Goal: Obtain resource: Download file/media

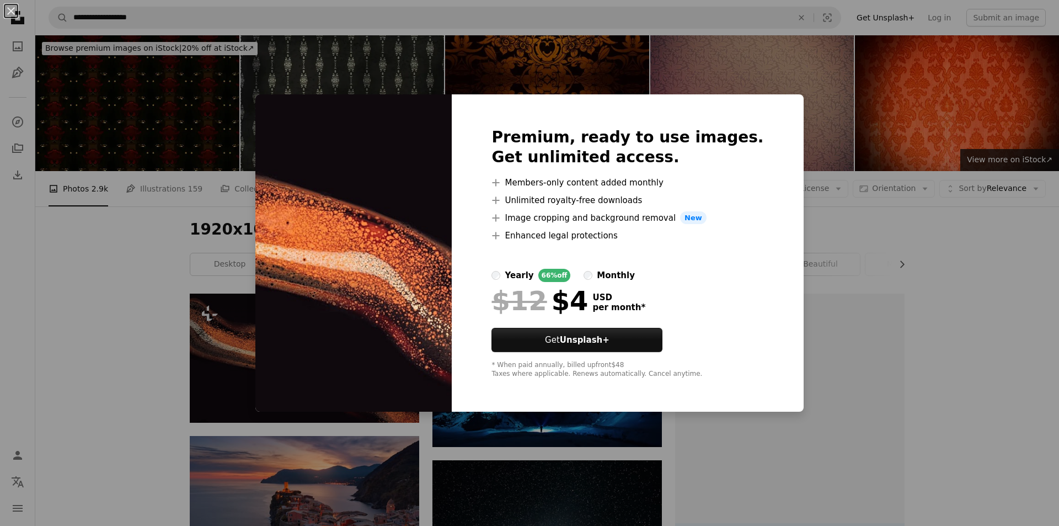
click at [840, 100] on div "An X shape Premium, ready to use images. Get unlimited access. A plus sign Memb…" at bounding box center [529, 263] width 1059 height 526
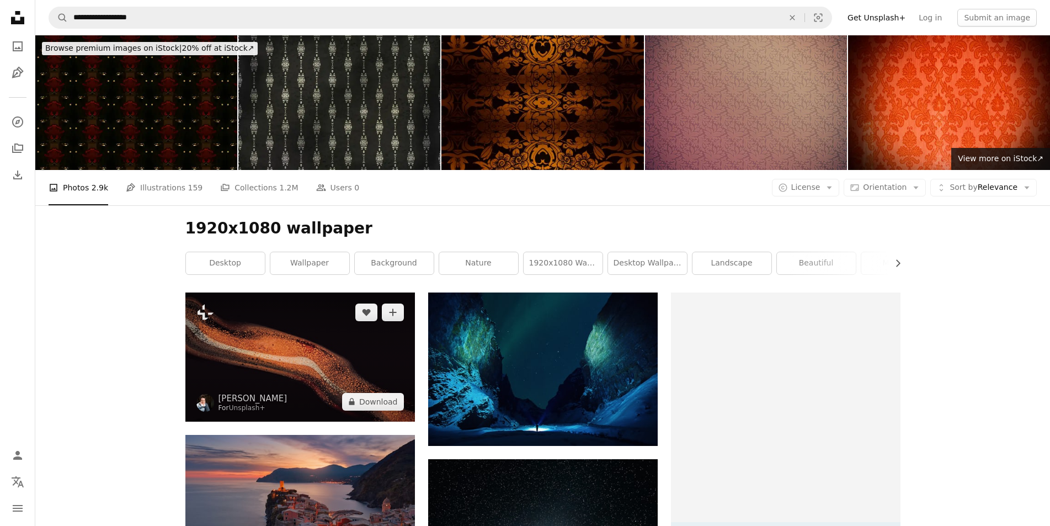
click at [322, 361] on img at bounding box center [300, 356] width 230 height 129
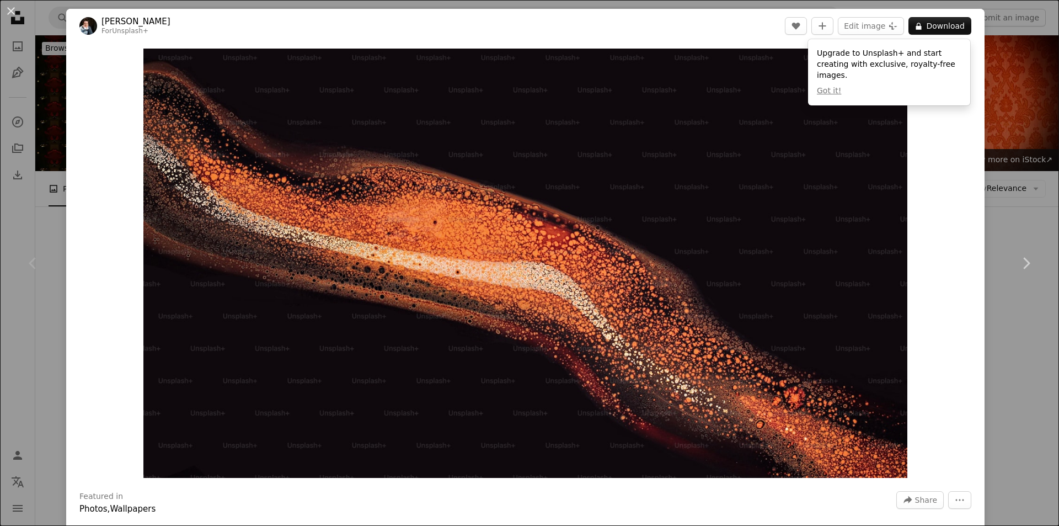
click at [23, 151] on div "An X shape Chevron left Chevron right [PERSON_NAME] For Unsplash+ A heart A plu…" at bounding box center [529, 263] width 1059 height 526
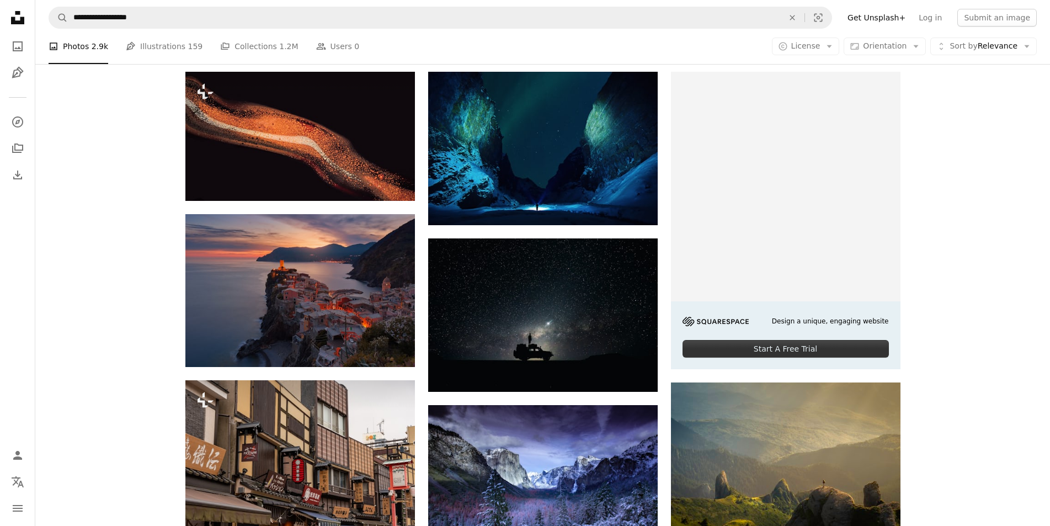
scroll to position [386, 0]
